Goal: Information Seeking & Learning: Check status

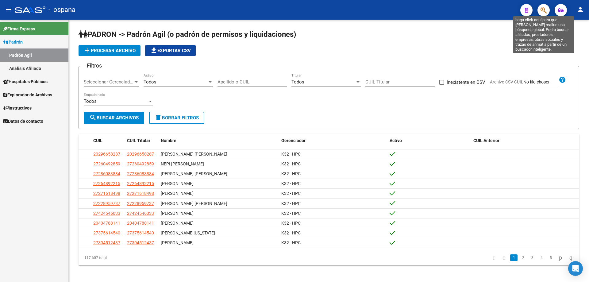
click at [543, 9] on icon "button" at bounding box center [543, 10] width 6 height 7
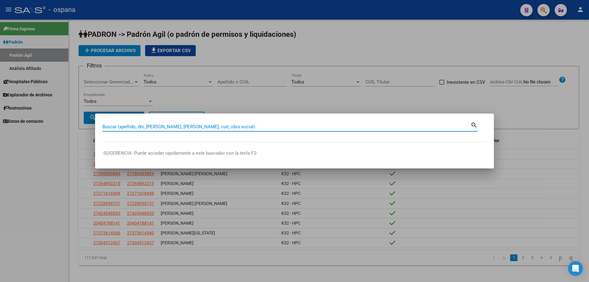
click at [270, 124] on input "Buscar (apellido, dni, [PERSON_NAME], [PERSON_NAME], cuit, obra social)" at bounding box center [286, 127] width 368 height 6
click at [167, 124] on input "Buscar (apellido, dni, [PERSON_NAME], [PERSON_NAME], cuit, obra social)" at bounding box center [286, 127] width 368 height 6
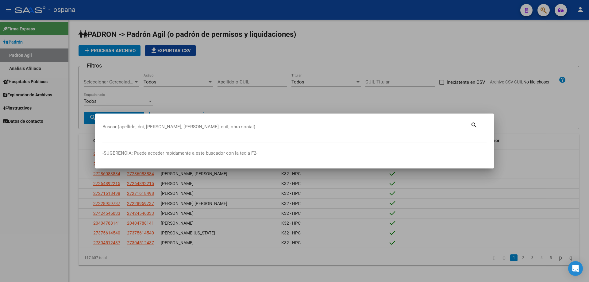
click at [189, 122] on div "Buscar (apellido, dni, [PERSON_NAME], [PERSON_NAME], cuit, obra social)" at bounding box center [286, 126] width 368 height 9
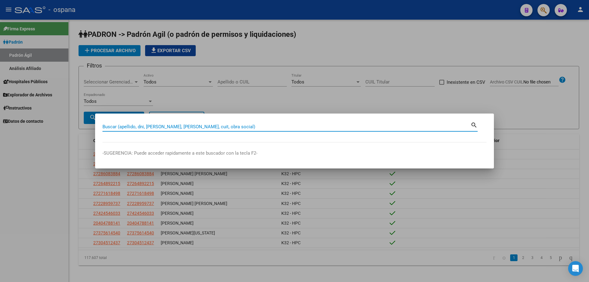
click at [194, 127] on input "Buscar (apellido, dni, [PERSON_NAME], [PERSON_NAME], cuit, obra social)" at bounding box center [286, 127] width 368 height 6
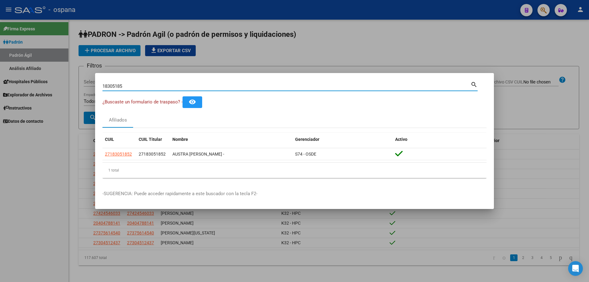
drag, startPoint x: 145, startPoint y: 84, endPoint x: 0, endPoint y: 37, distance: 152.1
click at [0, 39] on div "18305185 Buscar (apellido, dni, cuil, nro traspaso, cuit, obra social) search ¿…" at bounding box center [294, 141] width 589 height 282
type input "3"
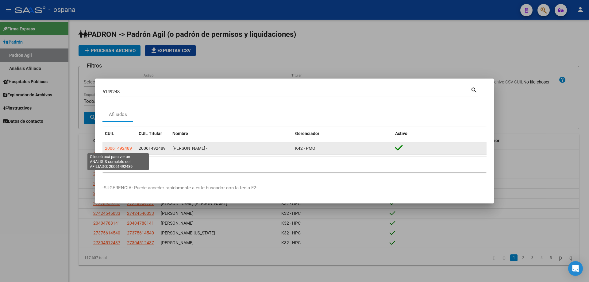
click at [123, 147] on span "20061492489" at bounding box center [118, 148] width 27 height 5
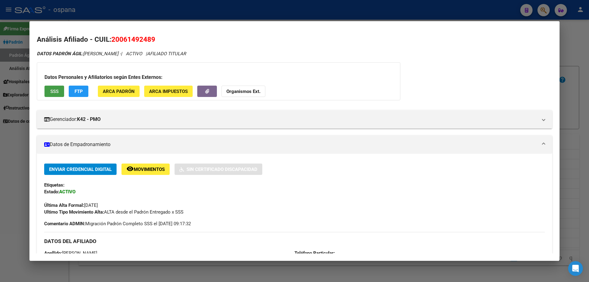
click at [58, 88] on button "SSS" at bounding box center [54, 91] width 20 height 11
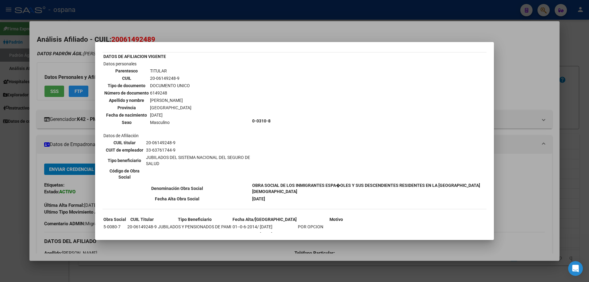
scroll to position [31, 0]
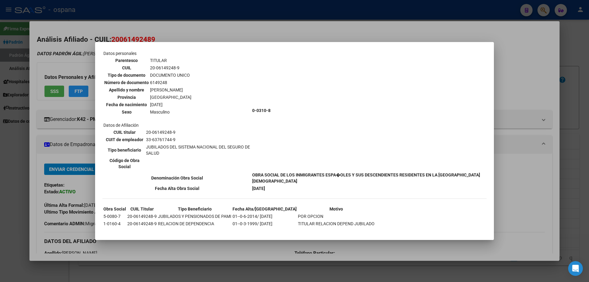
click at [204, 61] on td "Datos personales Parentesco TITULAR CUIL 20-06149248-9 Tipo de documento DOCUME…" at bounding box center [177, 110] width 148 height 121
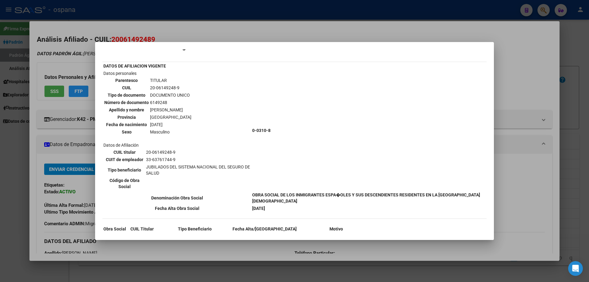
scroll to position [0, 0]
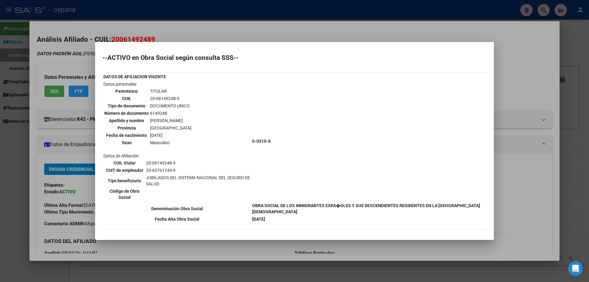
click at [588, 146] on div at bounding box center [294, 141] width 589 height 282
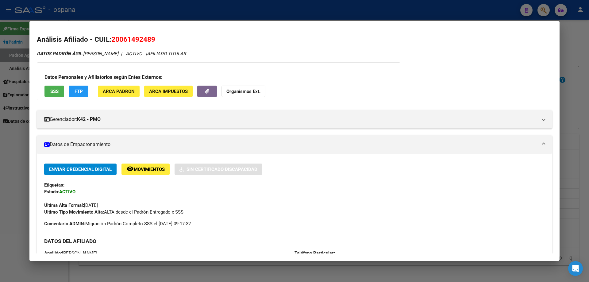
click at [588, 146] on div at bounding box center [294, 141] width 589 height 282
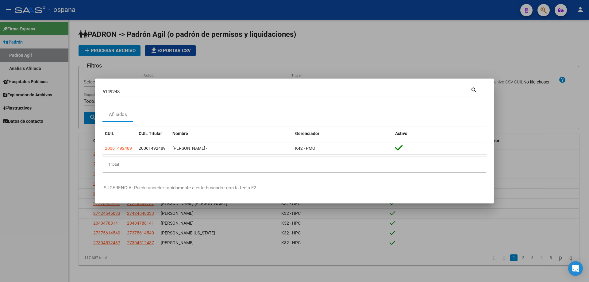
click at [156, 94] on input "6149248" at bounding box center [286, 92] width 368 height 6
type input "30181635"
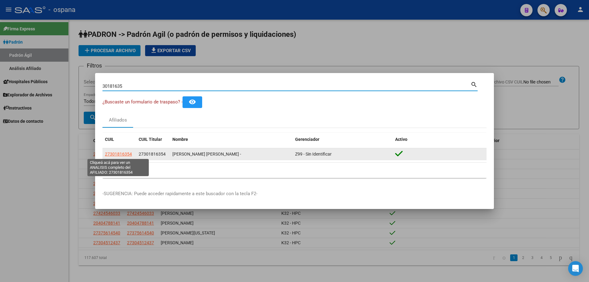
click at [129, 155] on span "27301816354" at bounding box center [118, 153] width 27 height 5
type textarea "27301816354"
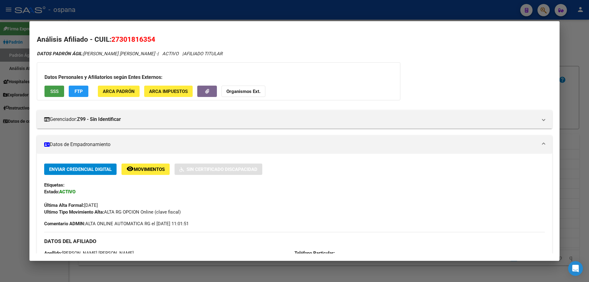
click at [63, 94] on button "SSS" at bounding box center [54, 91] width 20 height 11
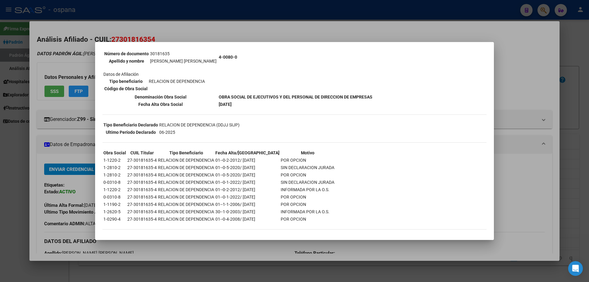
scroll to position [74, 0]
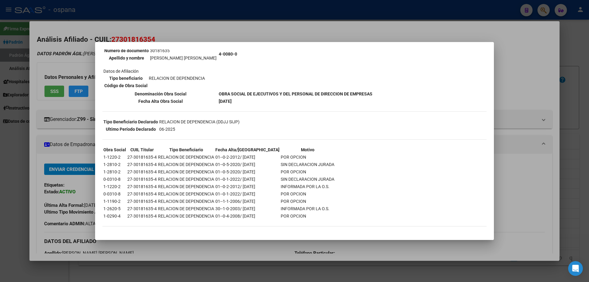
drag, startPoint x: 115, startPoint y: 180, endPoint x: 120, endPoint y: 180, distance: 5.2
click at [120, 180] on td "0-0310-8" at bounding box center [114, 179] width 23 height 7
drag, startPoint x: 118, startPoint y: 192, endPoint x: 255, endPoint y: 196, distance: 137.1
click at [255, 196] on tr "0-0310-8 27-30181635-4 RELACION DE DEPENDENCIA 01--0-1-2022/ [DATE] POR OPCION" at bounding box center [218, 193] width 231 height 7
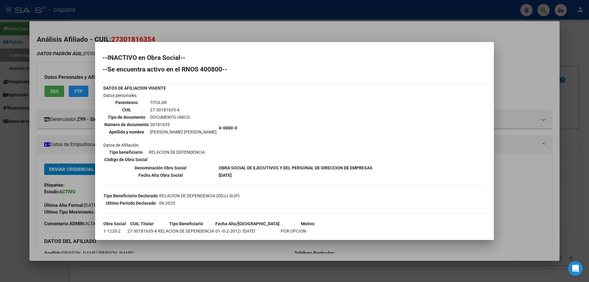
click at [155, 110] on td "27-30181635-4" at bounding box center [183, 109] width 67 height 7
